Goal: Use online tool/utility: Utilize a website feature to perform a specific function

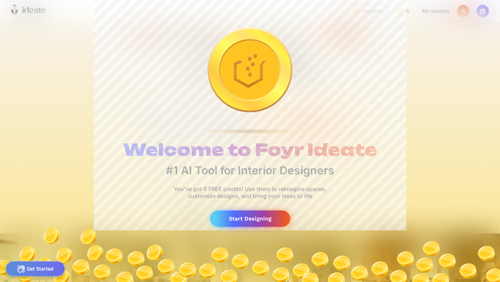
click at [263, 220] on div "Start Designing" at bounding box center [250, 218] width 80 height 16
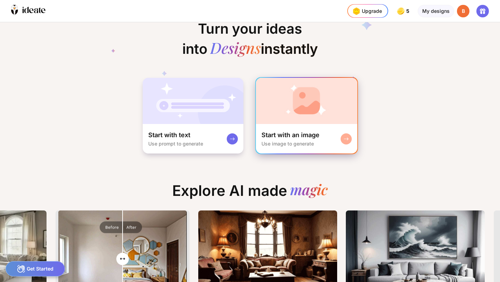
click at [348, 141] on rect at bounding box center [346, 139] width 6 height 6
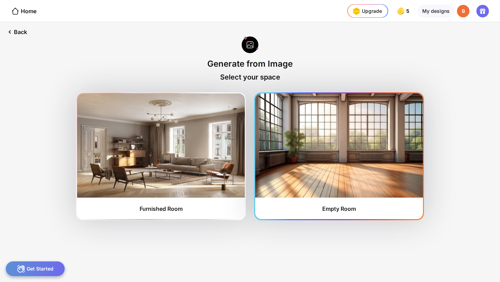
click at [345, 199] on div "Empty Room" at bounding box center [339, 156] width 168 height 126
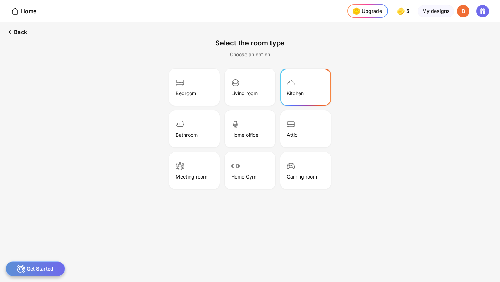
click at [298, 95] on div "Kitchen" at bounding box center [295, 93] width 17 height 6
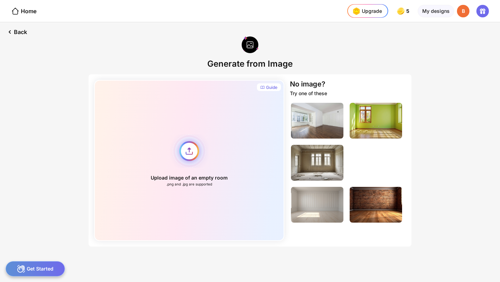
click at [188, 157] on div "Upload image of an empty room .png and .jpg are supported" at bounding box center [189, 160] width 190 height 161
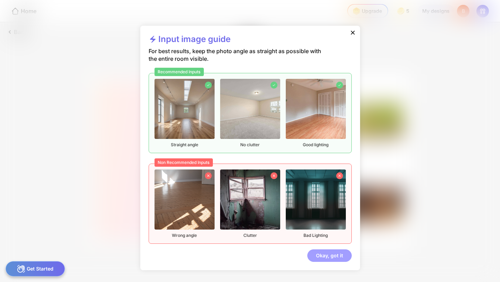
click at [326, 254] on div "Okay, got it" at bounding box center [329, 255] width 44 height 12
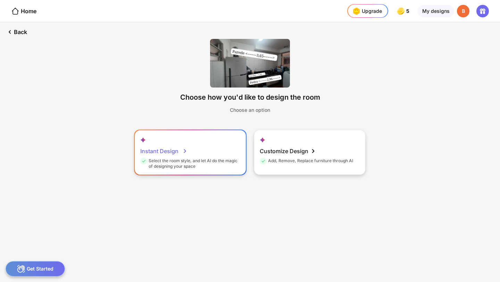
click at [208, 150] on div "Instant Design Select the room style, and let AI do the magic of designing your…" at bounding box center [190, 152] width 111 height 44
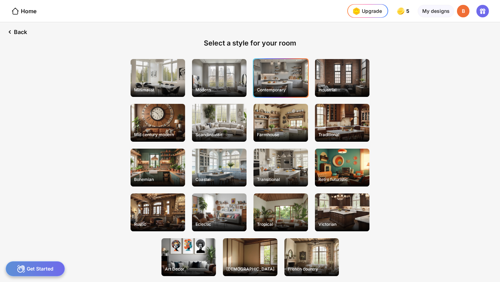
click at [283, 81] on div "Contemporary" at bounding box center [280, 78] width 55 height 38
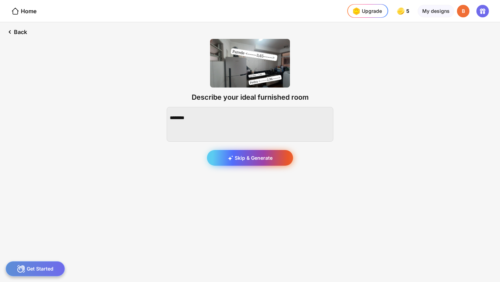
click at [261, 159] on div "Skip & Generate" at bounding box center [250, 158] width 86 height 16
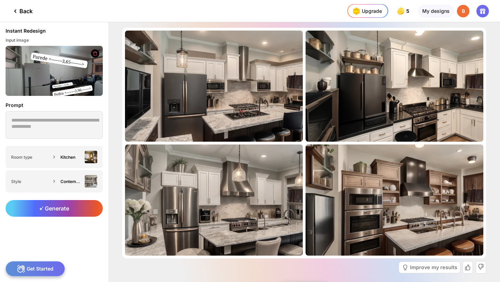
click at [24, 11] on div "Back" at bounding box center [22, 11] width 22 height 8
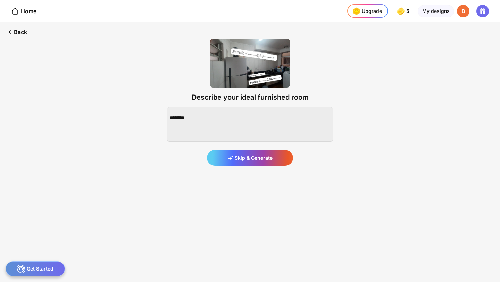
click at [24, 11] on div "Home" at bounding box center [23, 11] width 25 height 8
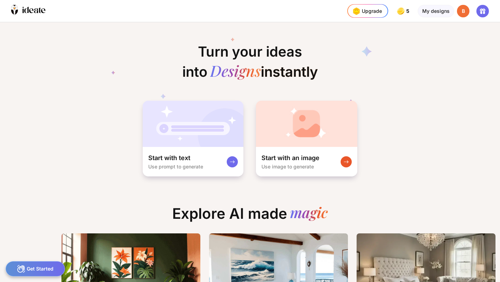
scroll to position [0, 19]
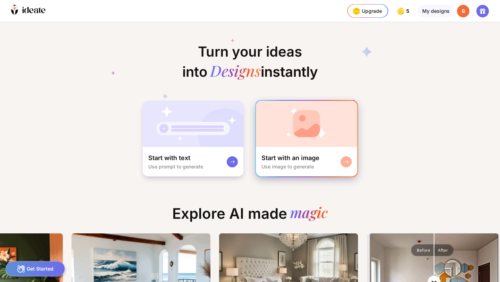
click at [329, 129] on img at bounding box center [306, 124] width 101 height 46
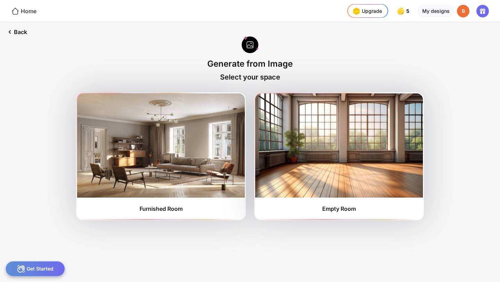
click at [23, 12] on div "Home" at bounding box center [23, 11] width 25 height 8
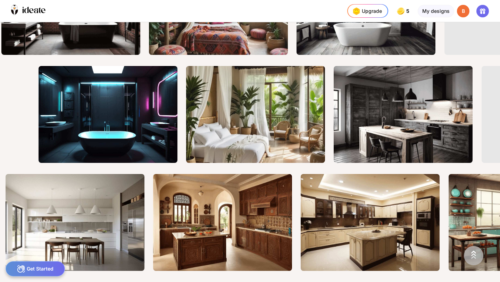
click at [41, 267] on div "Get Started" at bounding box center [35, 268] width 59 height 15
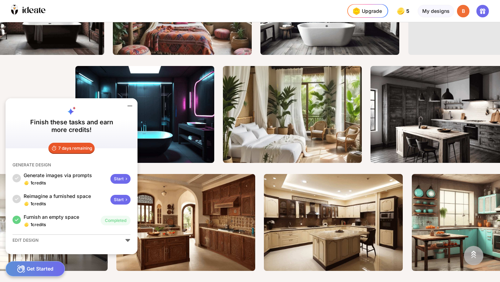
click at [41, 267] on div "Get Started" at bounding box center [35, 268] width 59 height 15
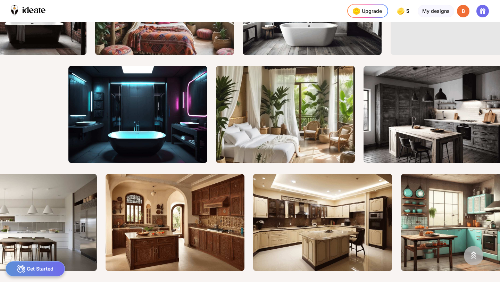
click at [476, 257] on img at bounding box center [473, 255] width 17 height 17
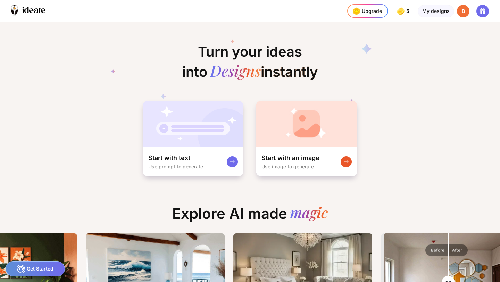
type input "**"
click at [476, 257] on input "range" at bounding box center [448, 282] width 127 height 97
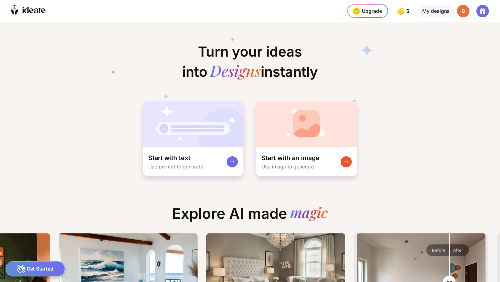
click at [464, 13] on div "B" at bounding box center [463, 11] width 12 height 12
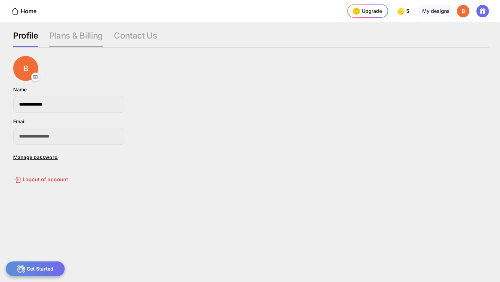
click at [114, 34] on div "Plans & Billing" at bounding box center [135, 39] width 43 height 17
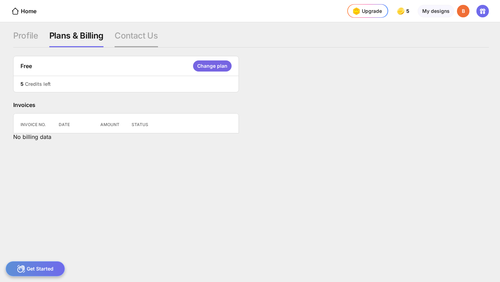
click at [136, 33] on div "Contact Us" at bounding box center [136, 39] width 43 height 17
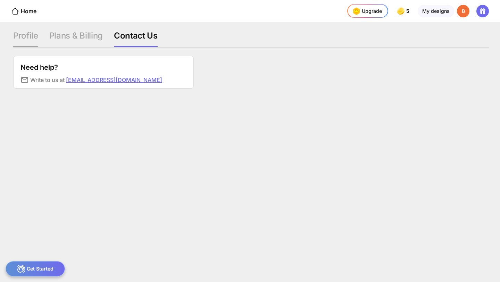
click at [49, 34] on div "Profile" at bounding box center [75, 39] width 53 height 17
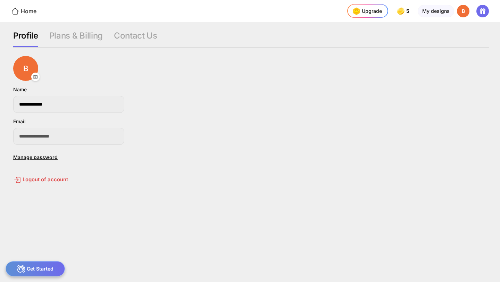
click at [21, 7] on div "Home" at bounding box center [23, 11] width 25 height 8
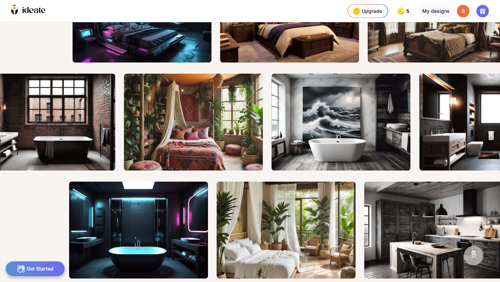
scroll to position [0, 110]
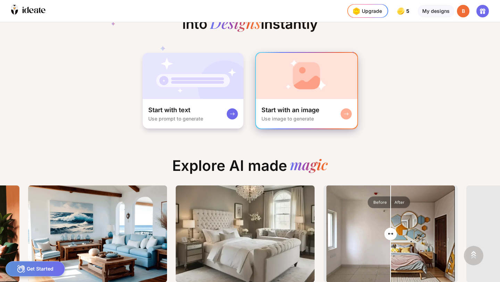
click at [344, 105] on div "Start with an image Use image to generate" at bounding box center [306, 114] width 101 height 30
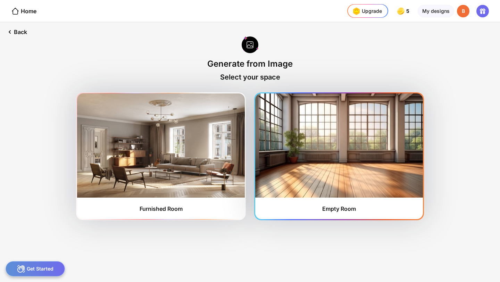
click at [336, 136] on img at bounding box center [339, 145] width 168 height 104
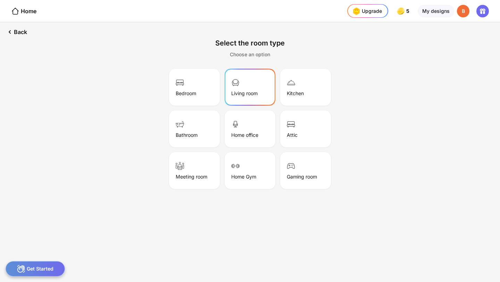
click at [240, 93] on div "Living room" at bounding box center [244, 93] width 26 height 6
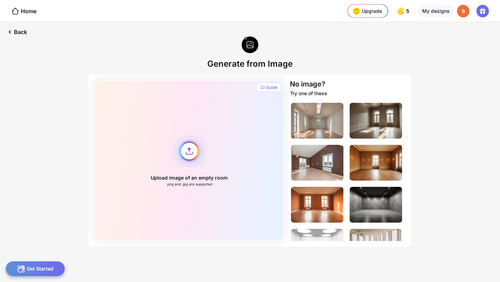
click at [195, 151] on div "Upload image of an empty room .png and .jpg are supported" at bounding box center [189, 160] width 190 height 161
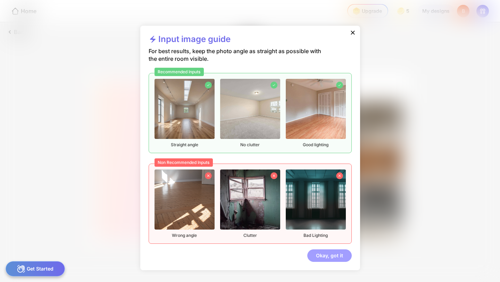
click at [325, 255] on div "Okay, got it" at bounding box center [329, 255] width 44 height 12
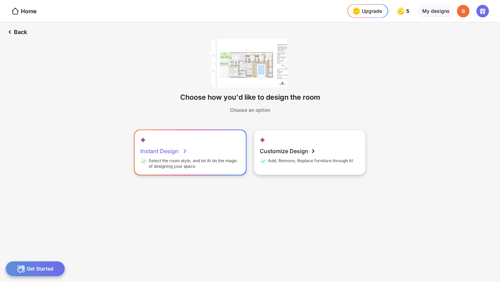
click at [218, 164] on div "Select the room style, and let AI do the magic of designing your space" at bounding box center [189, 163] width 98 height 11
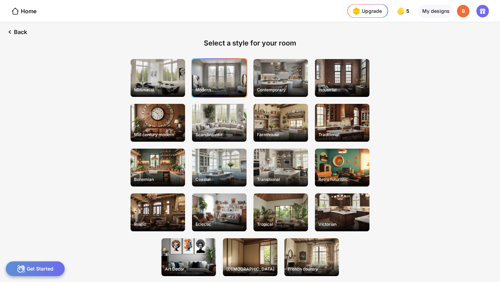
click at [215, 73] on div "Modern" at bounding box center [219, 78] width 55 height 38
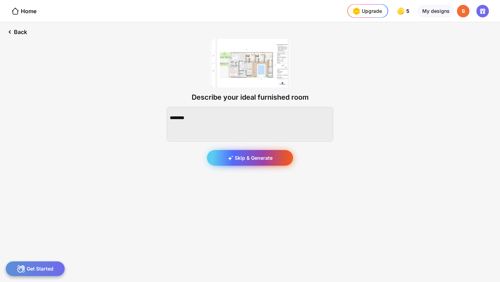
click at [265, 159] on div "Skip & Generate" at bounding box center [250, 158] width 86 height 16
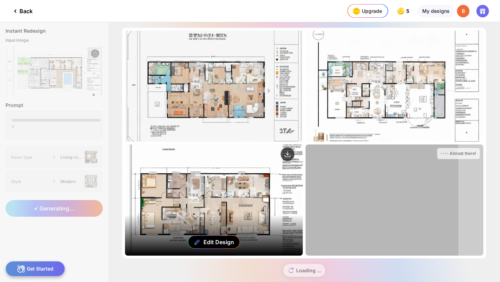
scroll to position [11, 0]
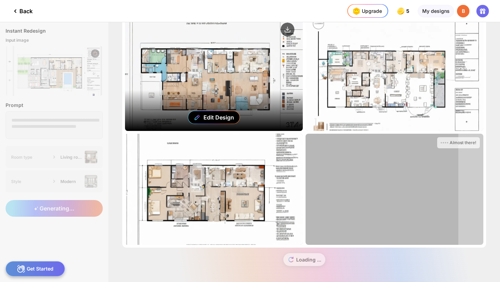
click at [230, 81] on div "Edit Design" at bounding box center [214, 75] width 178 height 111
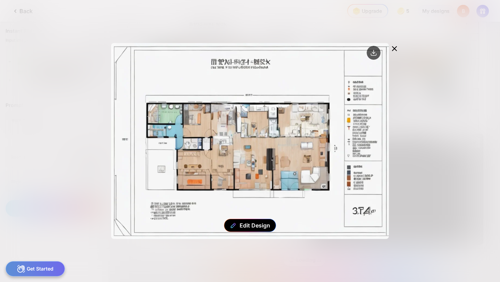
click at [394, 45] on icon at bounding box center [394, 48] width 8 height 8
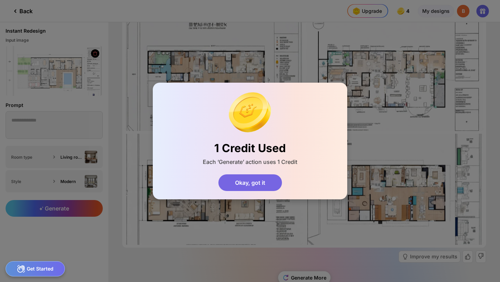
click at [266, 185] on div "Okay, got it" at bounding box center [250, 182] width 64 height 17
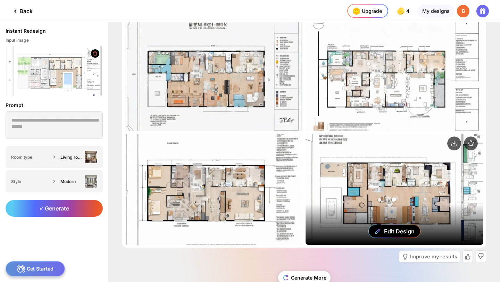
click at [374, 181] on div "Edit Design" at bounding box center [395, 189] width 178 height 111
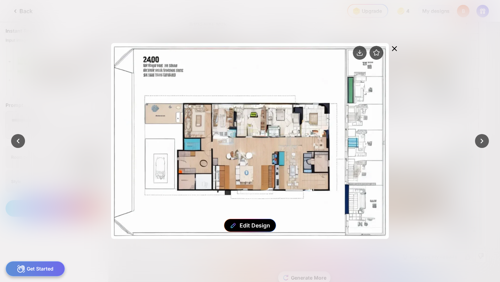
click at [393, 48] on icon at bounding box center [394, 49] width 4 height 4
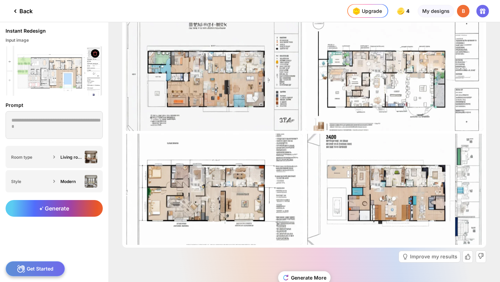
click at [467, 11] on div "B" at bounding box center [463, 11] width 12 height 12
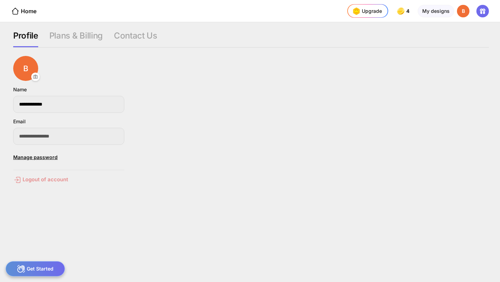
click at [38, 179] on div "Logout of account" at bounding box center [68, 180] width 111 height 8
